Goal: Navigation & Orientation: Find specific page/section

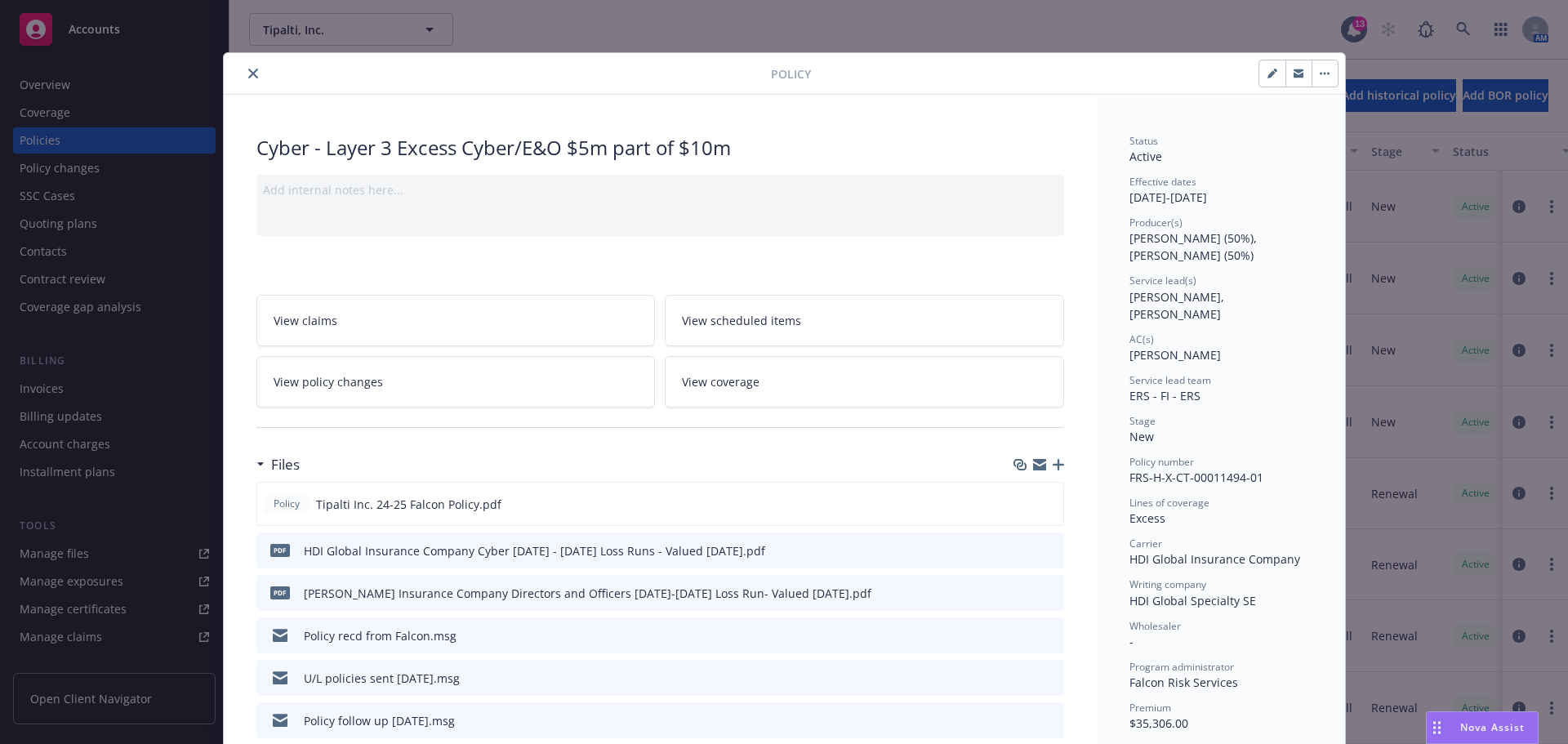
click at [248, 69] on icon "close" at bounding box center [253, 74] width 10 height 10
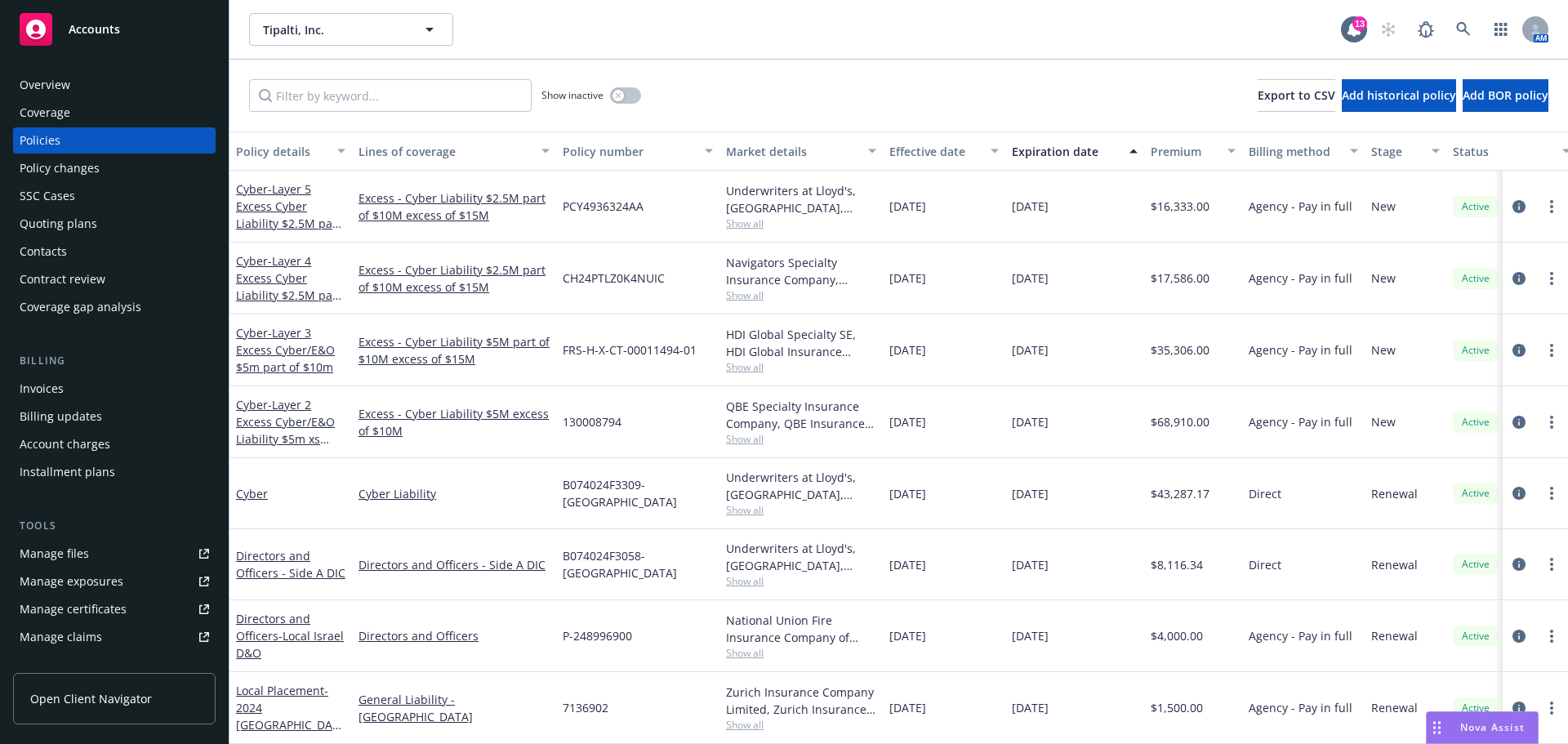
click at [49, 80] on div "Overview" at bounding box center [44, 85] width 50 height 26
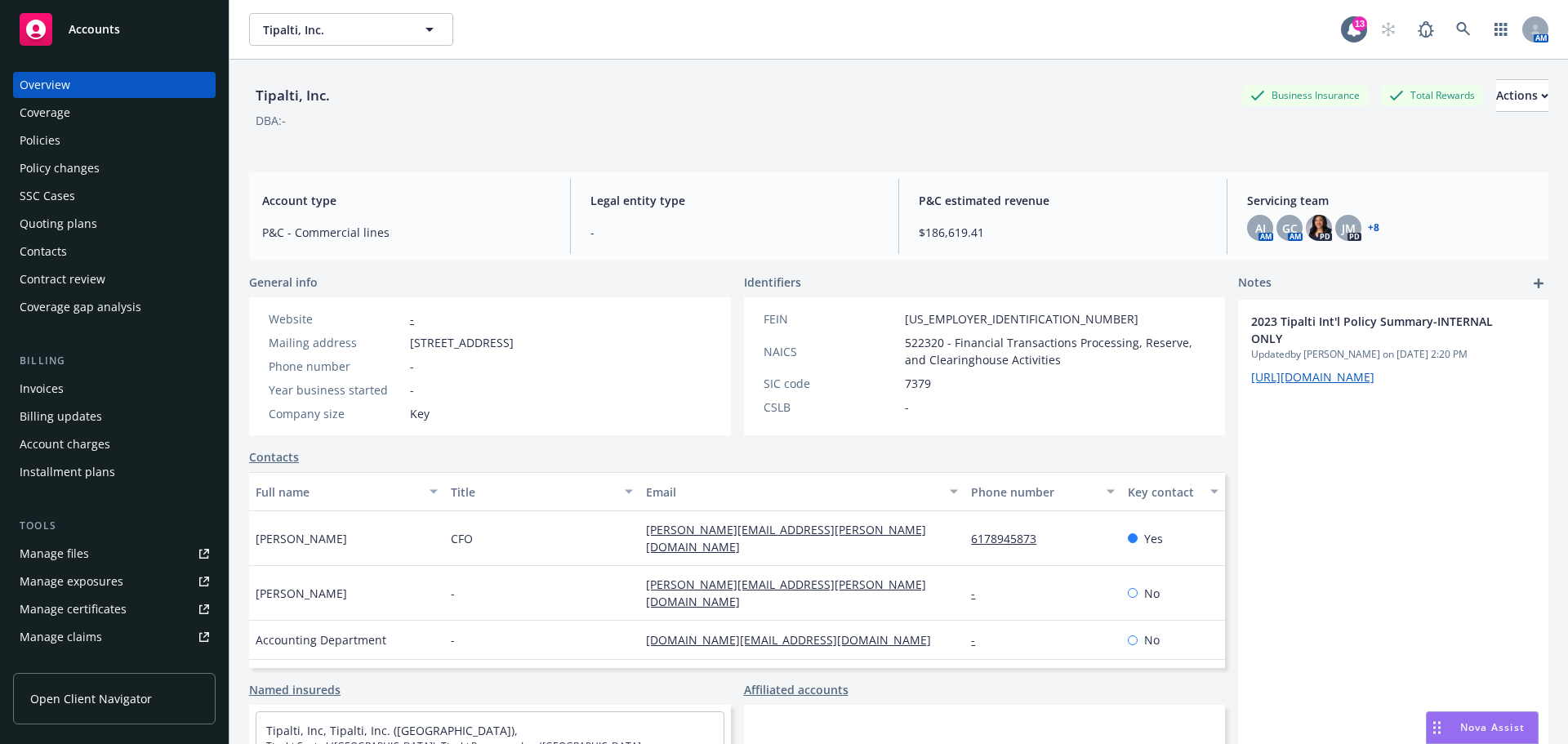
click at [114, 27] on span "Accounts" at bounding box center [94, 29] width 51 height 13
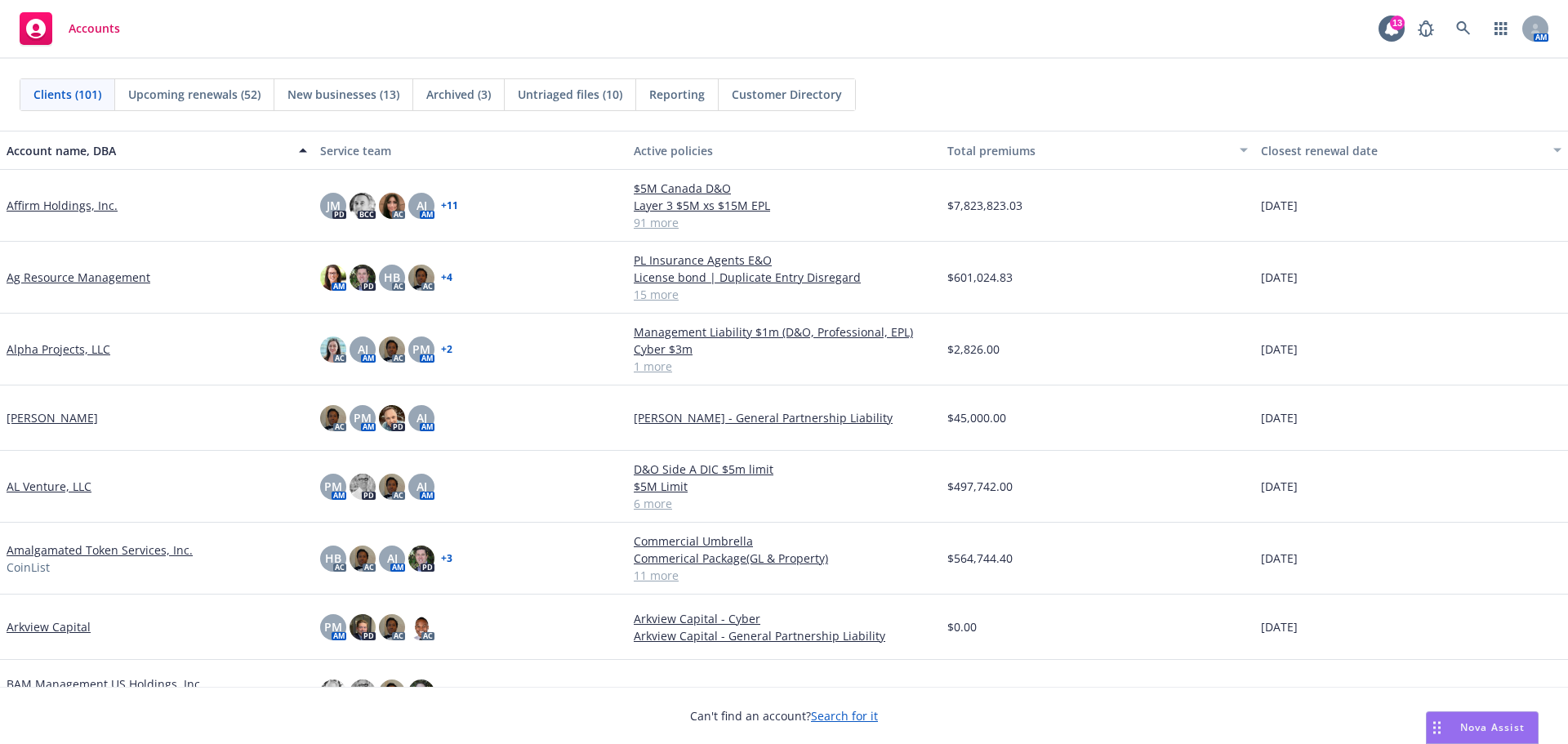
click at [678, 93] on span "Reporting" at bounding box center [677, 94] width 55 height 17
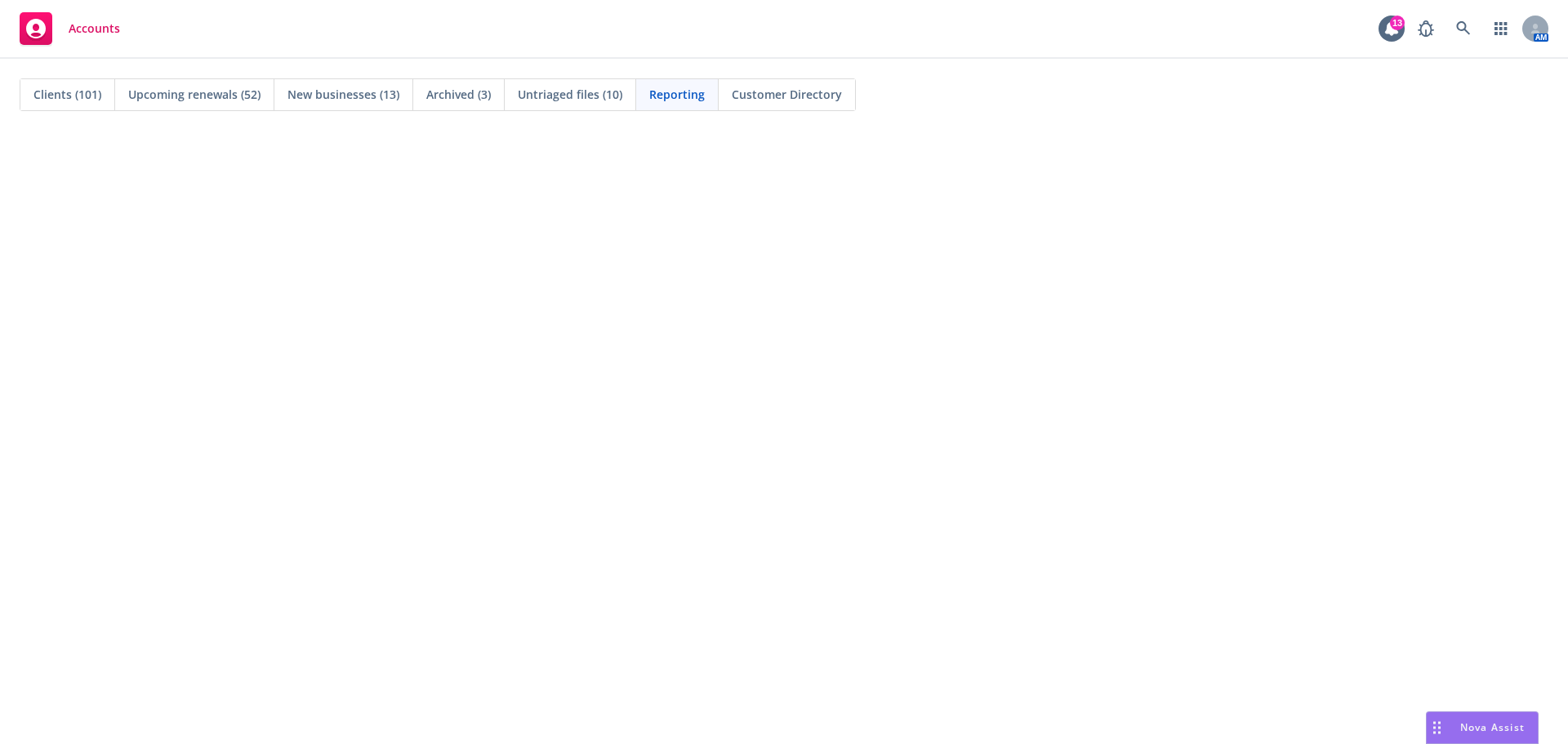
click at [75, 29] on span "Accounts" at bounding box center [94, 28] width 51 height 13
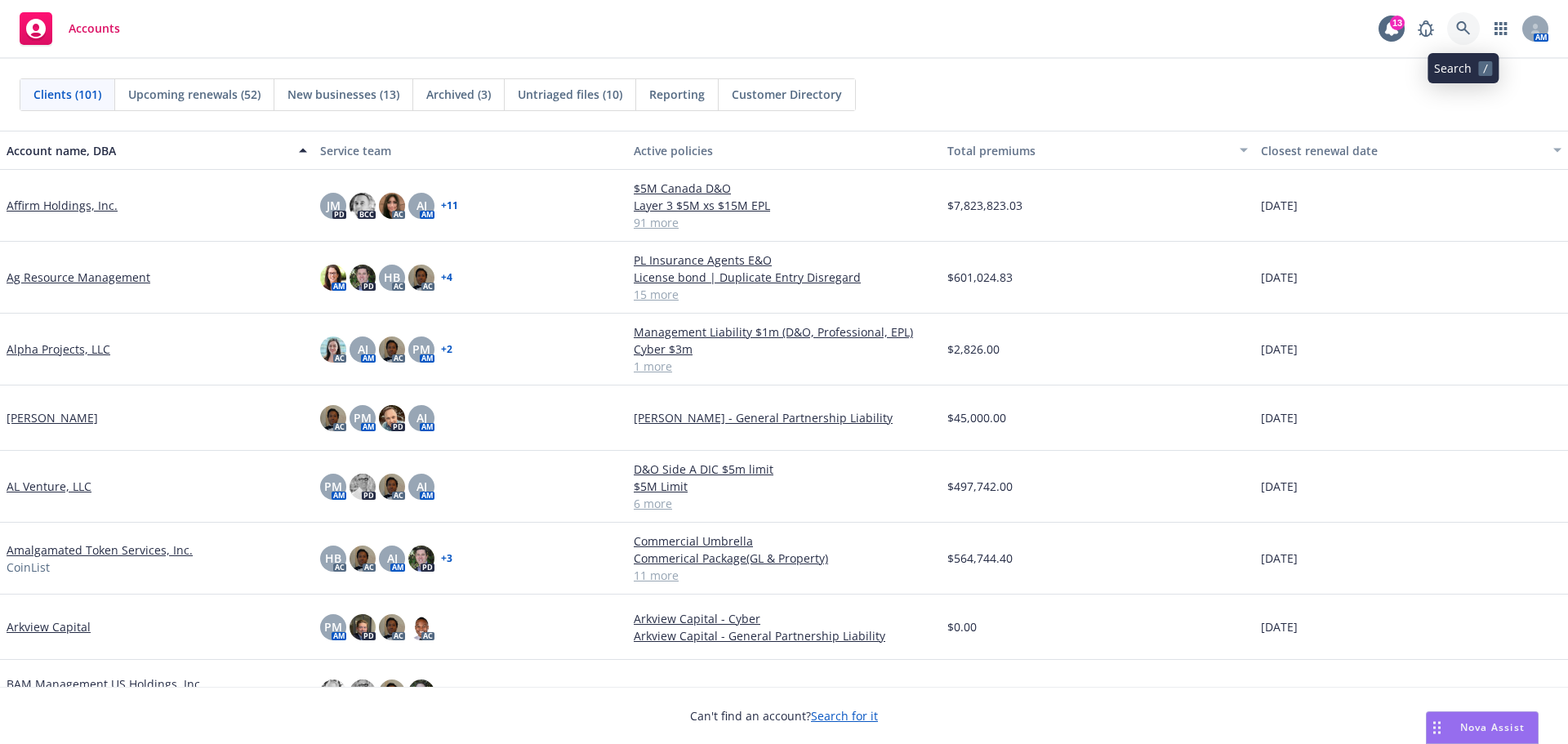
click at [1459, 29] on icon at bounding box center [1463, 28] width 14 height 14
